Goal: Book appointment/travel/reservation

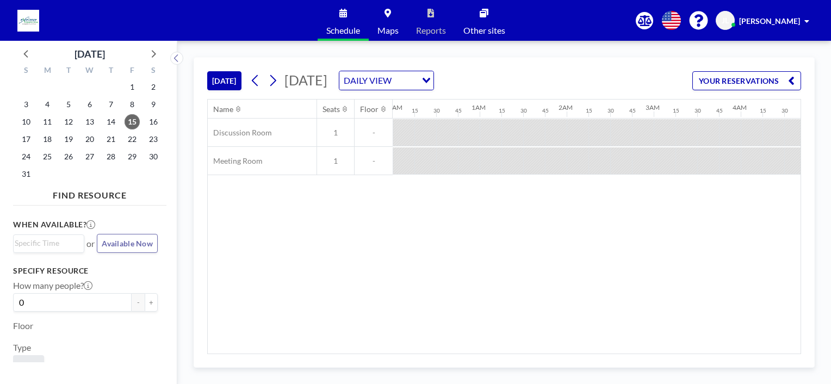
scroll to position [0, 1094]
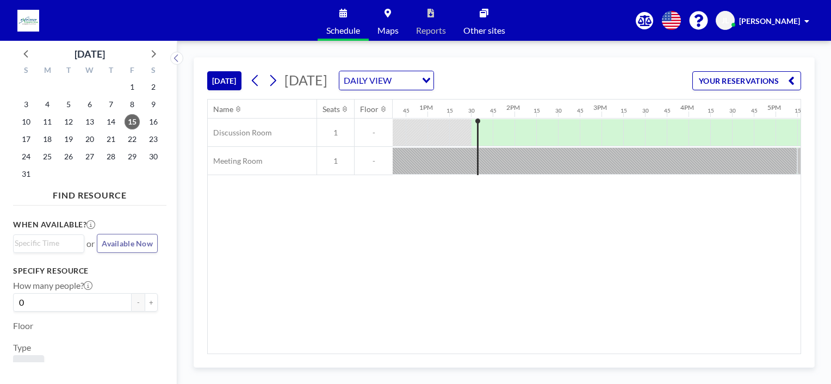
scroll to position [0, 1083]
click at [42, 140] on span "18" at bounding box center [47, 139] width 15 height 15
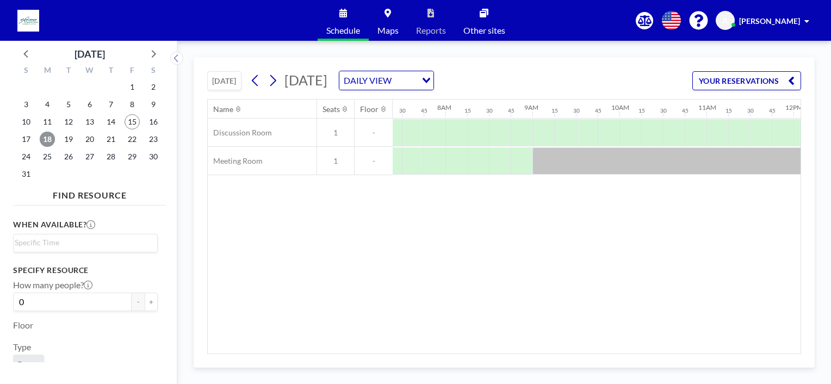
scroll to position [0, 633]
click at [69, 139] on span "19" at bounding box center [68, 139] width 15 height 15
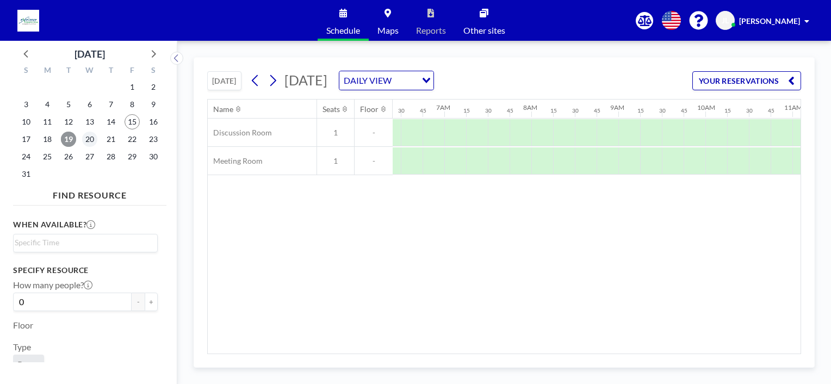
scroll to position [0, 674]
click at [92, 142] on span "20" at bounding box center [89, 139] width 15 height 15
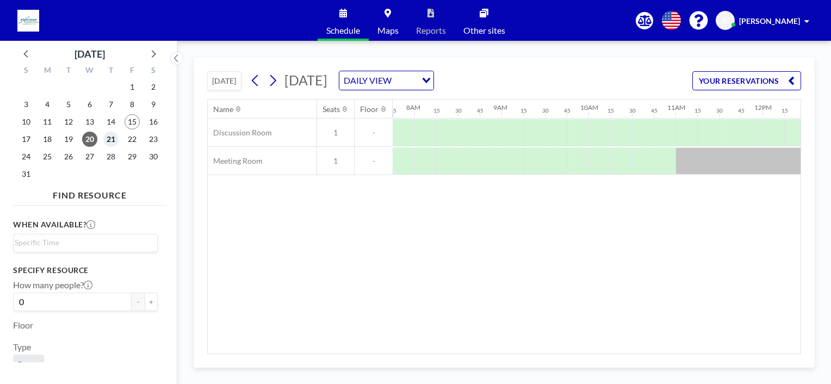
click at [108, 139] on span "21" at bounding box center [110, 139] width 15 height 15
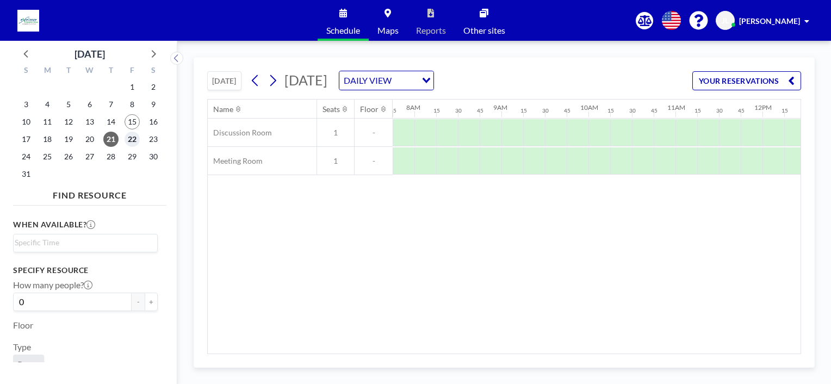
click at [134, 141] on span "22" at bounding box center [132, 139] width 15 height 15
click at [50, 155] on span "25" at bounding box center [47, 156] width 15 height 15
click at [133, 126] on span "15" at bounding box center [132, 121] width 15 height 15
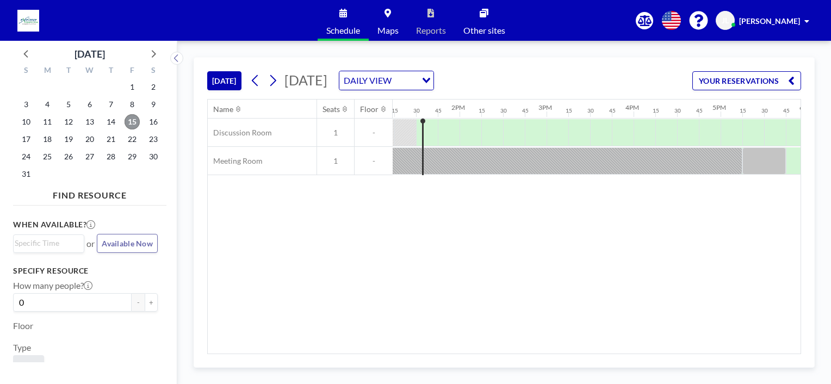
scroll to position [0, 1153]
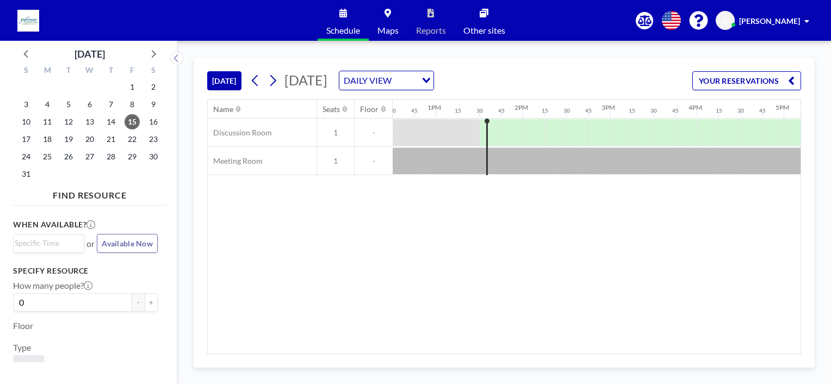
scroll to position [0, 1153]
